Goal: Information Seeking & Learning: Understand process/instructions

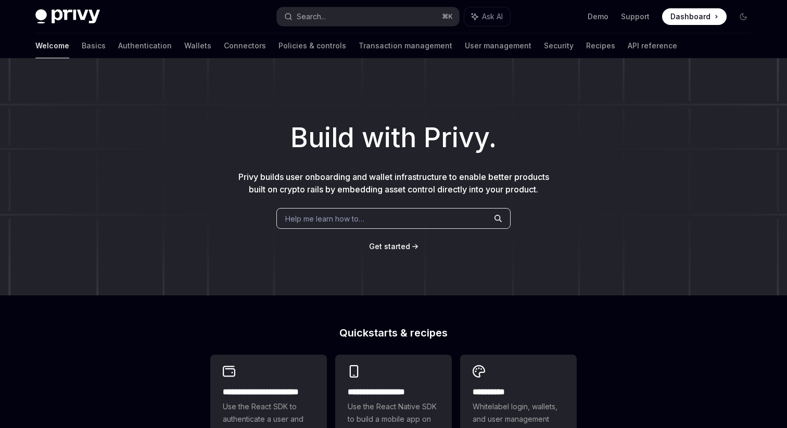
click at [413, 15] on button "Search... ⌘ K" at bounding box center [368, 16] width 182 height 19
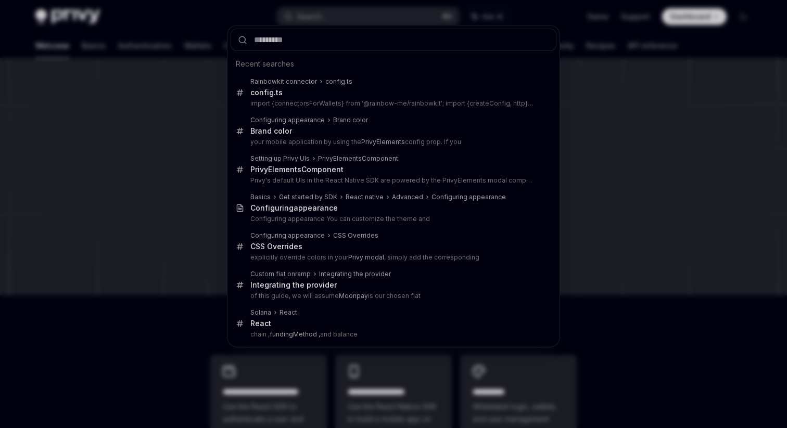
type input "**********"
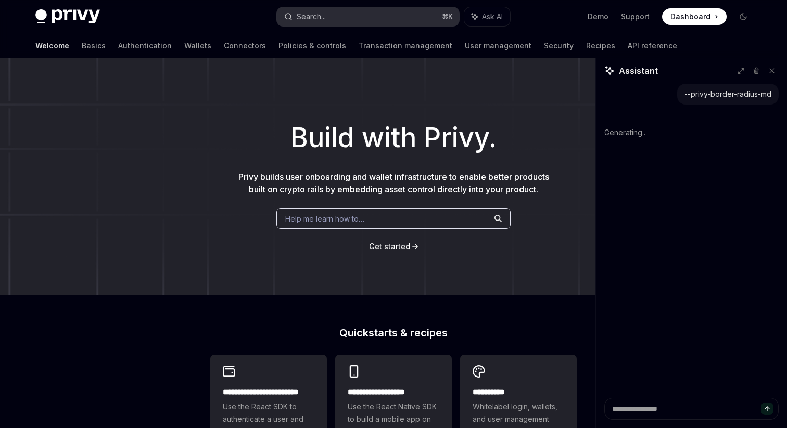
click at [349, 18] on button "Search... ⌘ K" at bounding box center [368, 16] width 182 height 19
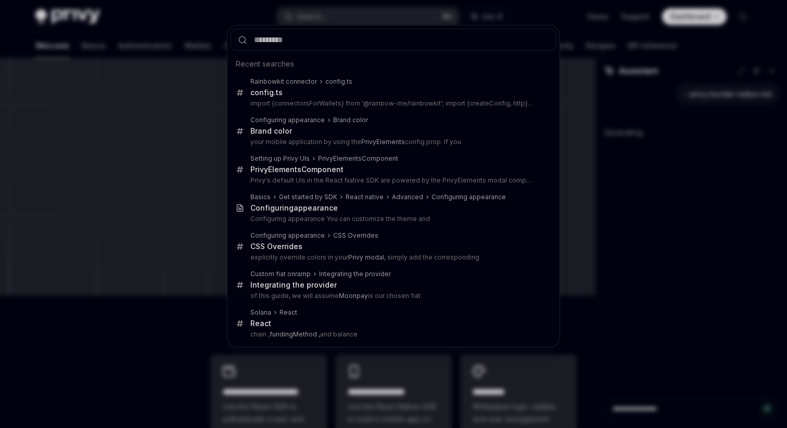
type textarea "*"
click at [353, 43] on input "text" at bounding box center [393, 40] width 326 height 22
type input "**********"
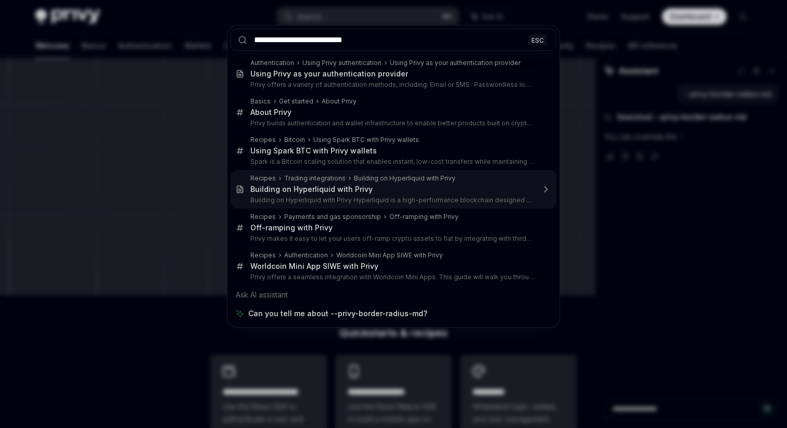
type textarea "*"
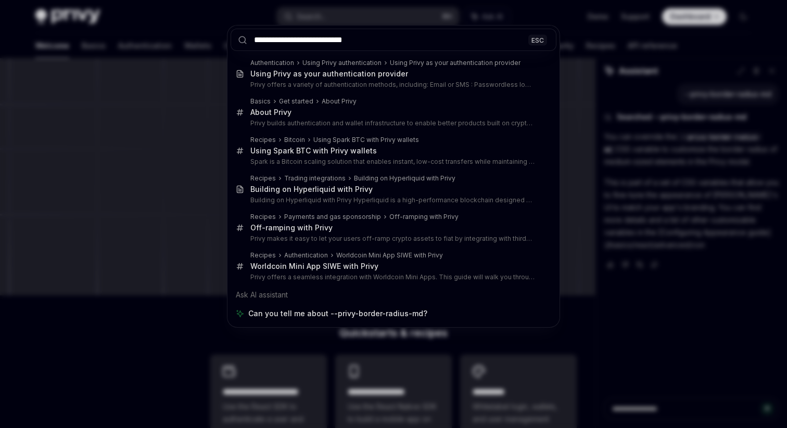
type input "**********"
click at [570, 35] on div "**********" at bounding box center [393, 214] width 787 height 428
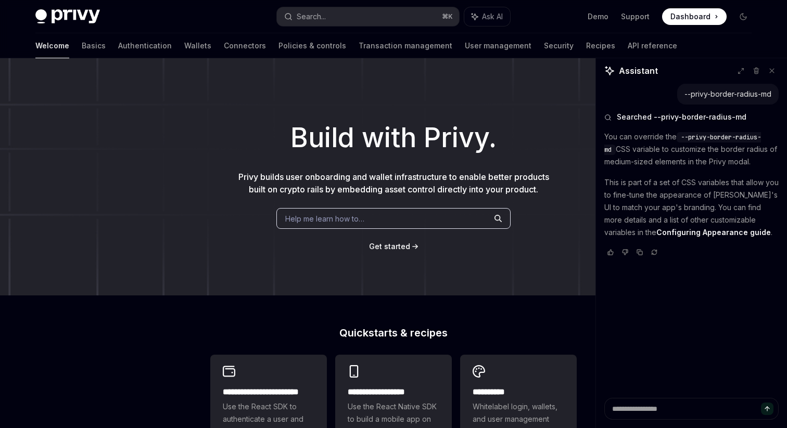
click at [663, 230] on link "Configuring Appearance guide" at bounding box center [713, 232] width 114 height 9
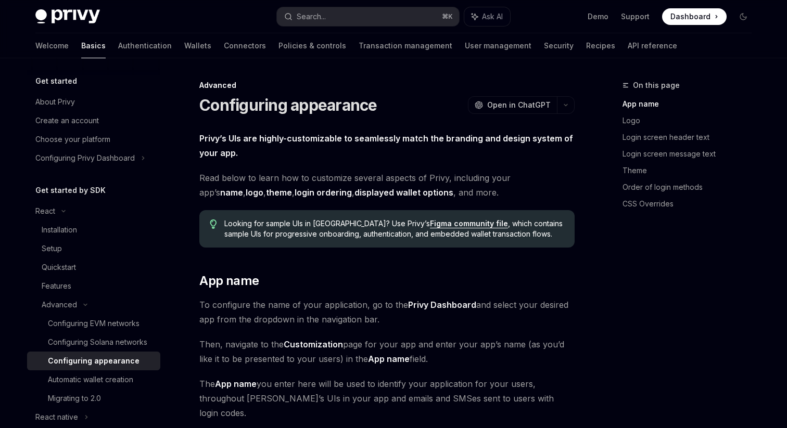
click at [627, 284] on div "On this page App name Logo Login screen header text Login screen message text T…" at bounding box center [680, 253] width 158 height 349
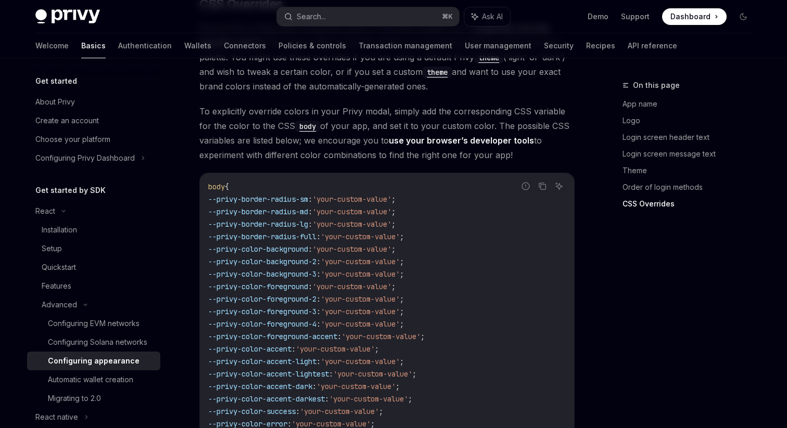
scroll to position [2412, 0]
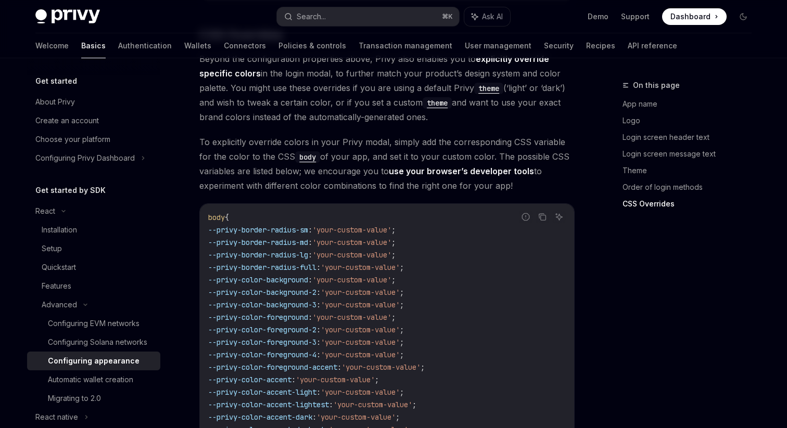
drag, startPoint x: 345, startPoint y: 250, endPoint x: 354, endPoint y: 374, distance: 123.6
click at [354, 374] on code "body { --privy-border-radius-sm : 'your-custom-value' ; --privy-border-radius-m…" at bounding box center [386, 348] width 357 height 275
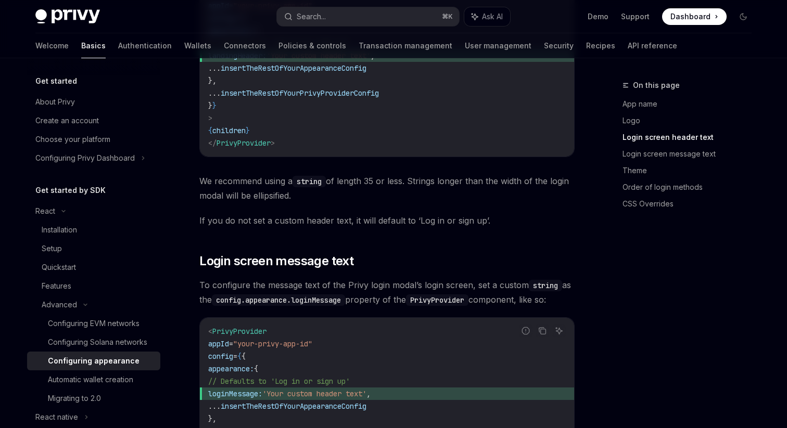
scroll to position [893, 0]
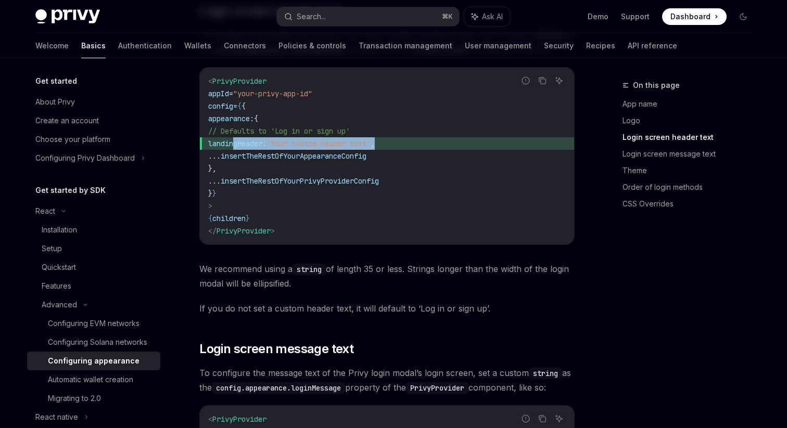
copy span "landingHeader: 'Your custom header text' ,"
drag, startPoint x: 235, startPoint y: 129, endPoint x: 419, endPoint y: 126, distance: 184.7
click at [419, 137] on span "landingHeader: 'Your custom header text' ," at bounding box center [386, 143] width 357 height 12
click at [379, 176] on span "insertTheRestOfYourPrivyProviderConfig" at bounding box center [300, 180] width 158 height 9
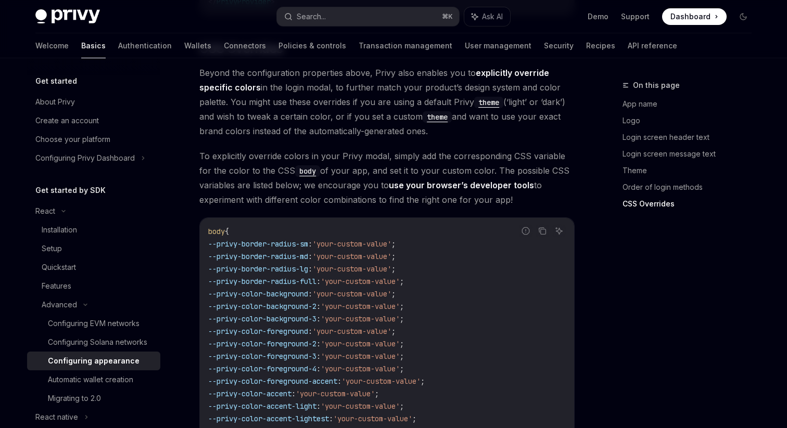
click at [295, 165] on code "body" at bounding box center [307, 170] width 25 height 11
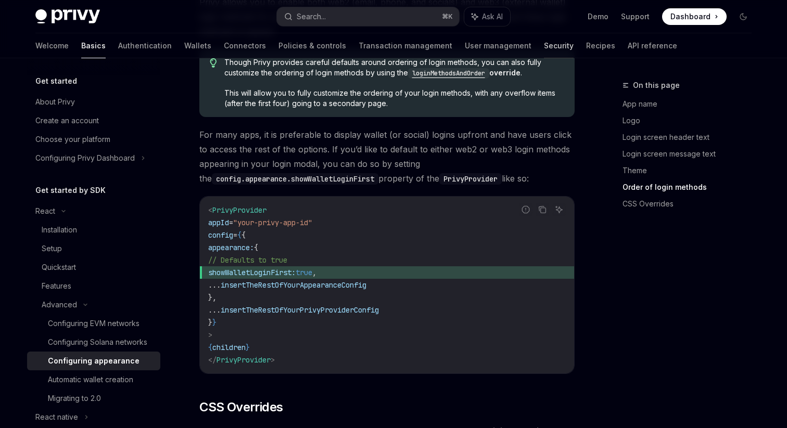
scroll to position [2070, 0]
